Goal: Task Accomplishment & Management: Use online tool/utility

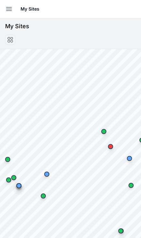
click at [4, 6] on button "Open sidebar" at bounding box center [9, 9] width 14 height 14
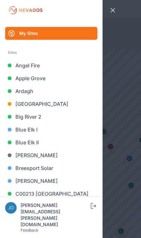
click at [42, 115] on link "Big River 2" at bounding box center [51, 116] width 92 height 13
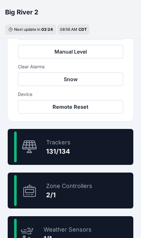
click at [101, 143] on div "97.8 % Trackers 131/134" at bounding box center [71, 147] width 126 height 36
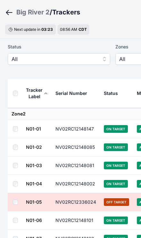
click at [79, 56] on span "All" at bounding box center [55, 59] width 86 height 8
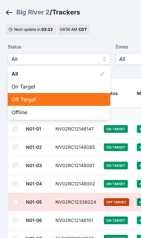
click at [56, 93] on div "Off Target" at bounding box center [59, 99] width 103 height 13
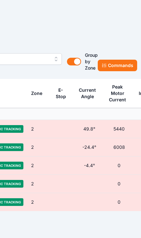
click at [110, 68] on button "Commands" at bounding box center [117, 66] width 39 height 12
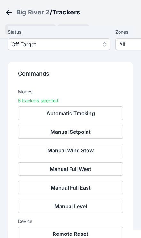
scroll to position [63, 0]
click at [74, 233] on button "Remote Reset" at bounding box center [70, 233] width 105 height 13
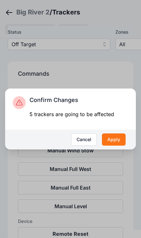
click at [113, 146] on button "Apply" at bounding box center [114, 140] width 24 height 12
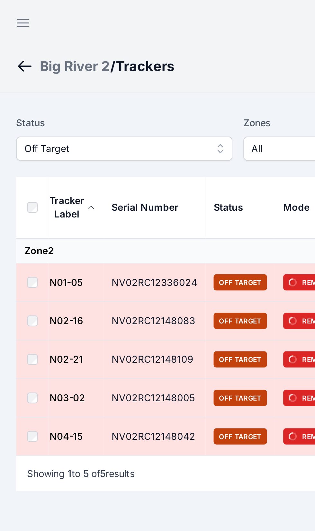
click at [11, 9] on icon "button" at bounding box center [10, 11] width 5 height 4
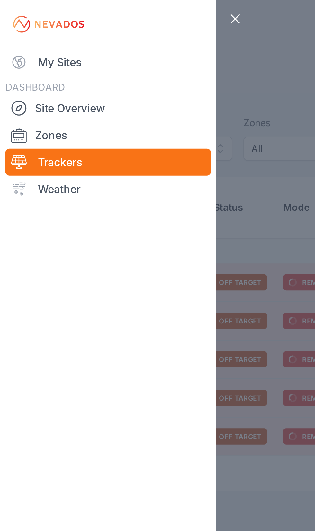
click at [12, 12] on img at bounding box center [23, 11] width 36 height 10
click at [25, 29] on link "My Sites" at bounding box center [52, 29] width 98 height 13
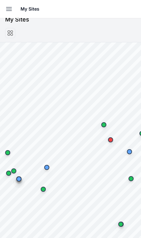
click at [6, 6] on icon "button" at bounding box center [9, 9] width 8 height 8
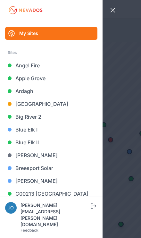
click at [37, 141] on link "Blue Elk II" at bounding box center [51, 142] width 92 height 13
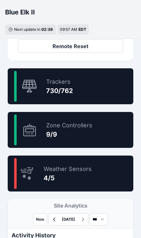
scroll to position [389, 0]
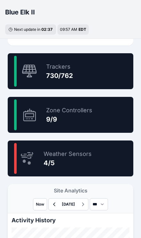
click at [103, 72] on div "95.8 % Trackers 730/762" at bounding box center [71, 71] width 126 height 36
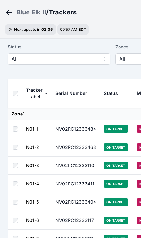
click at [80, 61] on span "All" at bounding box center [55, 59] width 86 height 8
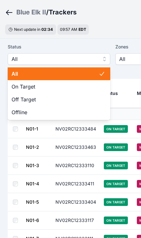
click at [58, 98] on span "Off Target" at bounding box center [55, 100] width 87 height 8
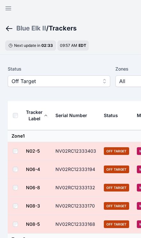
click at [14, 120] on th at bounding box center [17, 115] width 18 height 29
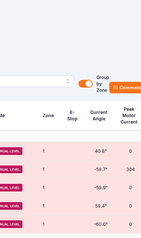
scroll to position [0, 164]
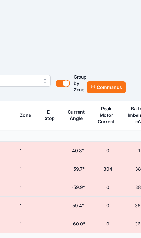
click at [108, 88] on button "Commands" at bounding box center [106, 88] width 39 height 12
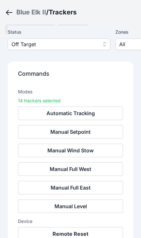
scroll to position [47, 0]
click at [87, 232] on button "Remote Reset" at bounding box center [70, 233] width 105 height 13
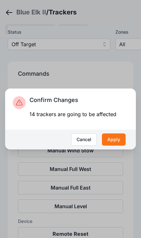
click at [118, 146] on button "Apply" at bounding box center [114, 140] width 24 height 12
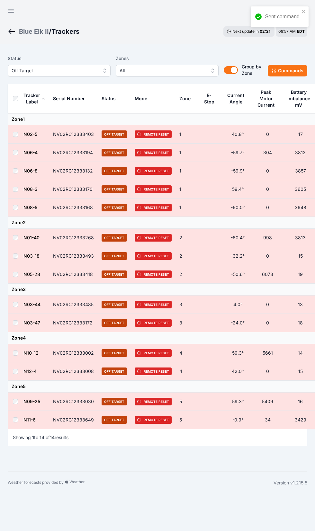
click at [7, 13] on icon "button" at bounding box center [11, 11] width 8 height 8
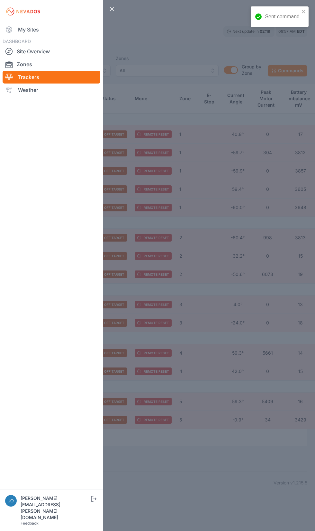
click at [20, 31] on link "My Sites" at bounding box center [52, 29] width 98 height 13
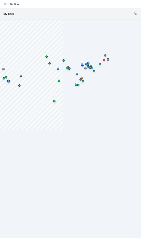
scroll to position [58, 0]
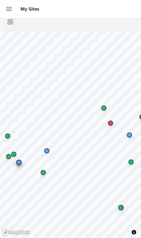
click at [5, 7] on button "Open sidebar" at bounding box center [9, 9] width 14 height 14
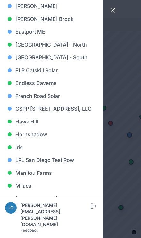
scroll to position [232, 0]
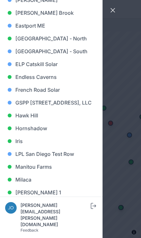
click at [53, 148] on link "Iris" at bounding box center [51, 141] width 92 height 13
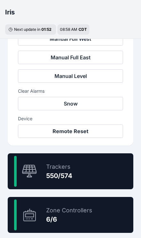
scroll to position [291, 0]
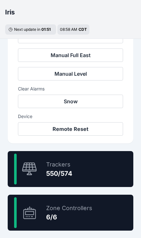
click at [90, 168] on div "95.8 % Trackers 550/574" at bounding box center [71, 169] width 126 height 36
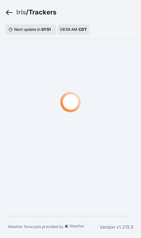
scroll to position [22, 0]
